Goal: Task Accomplishment & Management: Manage account settings

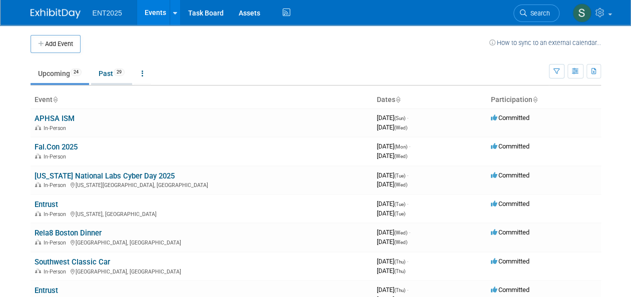
click at [102, 72] on link "Past 29" at bounding box center [111, 73] width 41 height 19
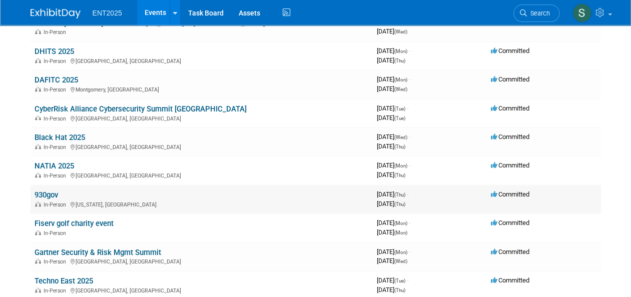
scroll to position [155, 0]
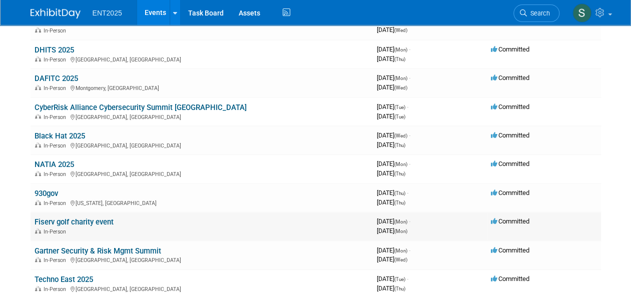
click at [74, 219] on link "Fiserv golf charity event" at bounding box center [74, 222] width 79 height 9
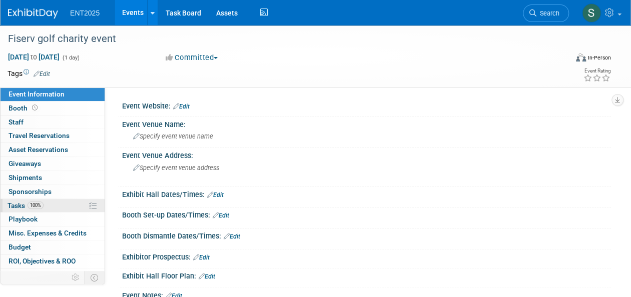
click at [20, 204] on span "Tasks 100%" at bounding box center [26, 206] width 36 height 8
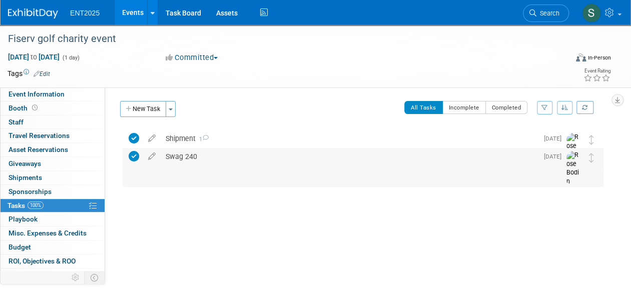
click at [184, 157] on div "Swag 240" at bounding box center [349, 156] width 377 height 17
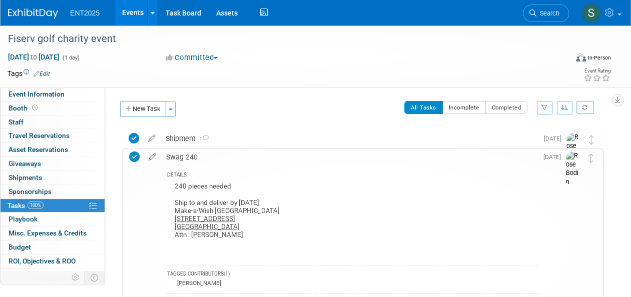
drag, startPoint x: 630, startPoint y: 148, endPoint x: 618, endPoint y: 175, distance: 29.6
click at [620, 182] on div "Event Information Event Info Booth Booth 0 Staff 0 Staff 0 Travel Reservations …" at bounding box center [315, 212] width 631 height 375
click at [189, 159] on div "Swag 240" at bounding box center [349, 157] width 376 height 17
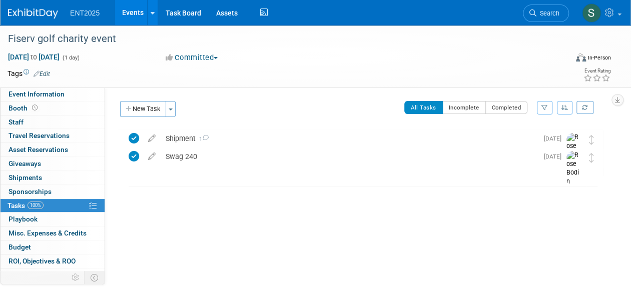
click at [133, 10] on link "Events" at bounding box center [133, 12] width 37 height 25
